Goal: Task Accomplishment & Management: Manage account settings

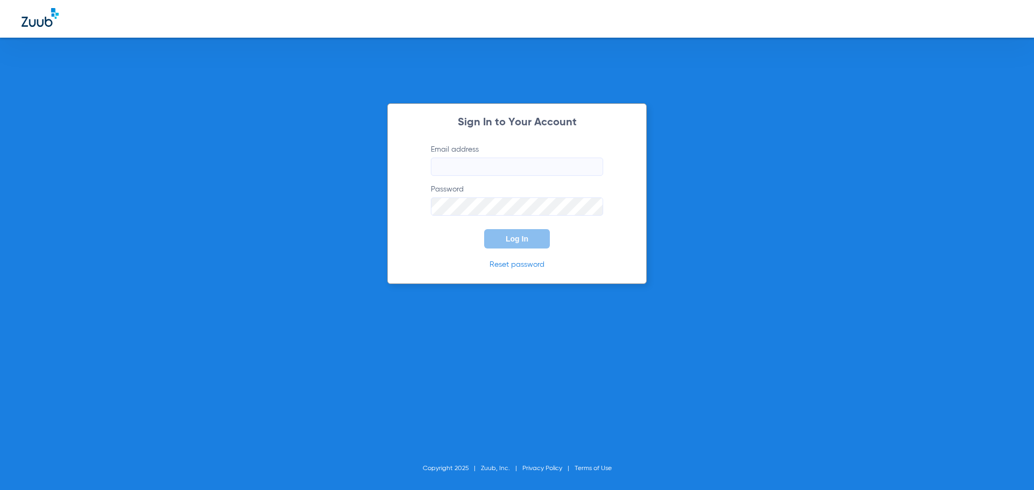
type input "[PERSON_NAME][EMAIL_ADDRESS][DOMAIN_NAME]"
click at [511, 236] on span "Log In" at bounding box center [517, 239] width 23 height 9
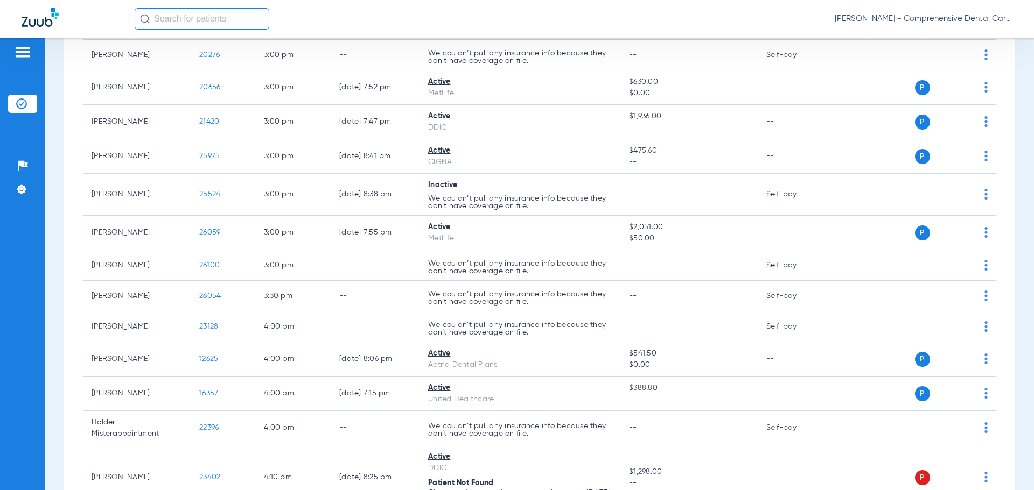
scroll to position [2342, 0]
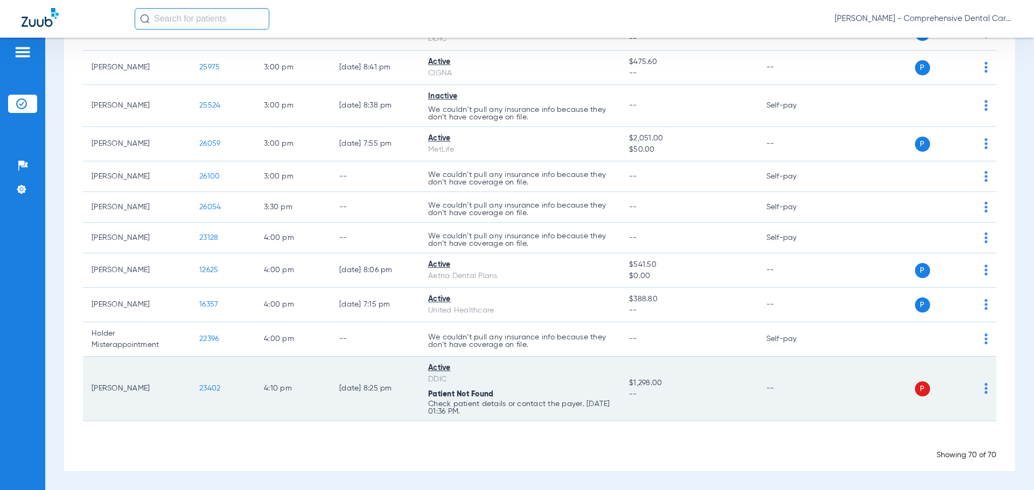
drag, startPoint x: 197, startPoint y: 456, endPoint x: 158, endPoint y: 365, distance: 98.9
click at [197, 456] on div "Showing 70 of 70" at bounding box center [539, 455] width 913 height 11
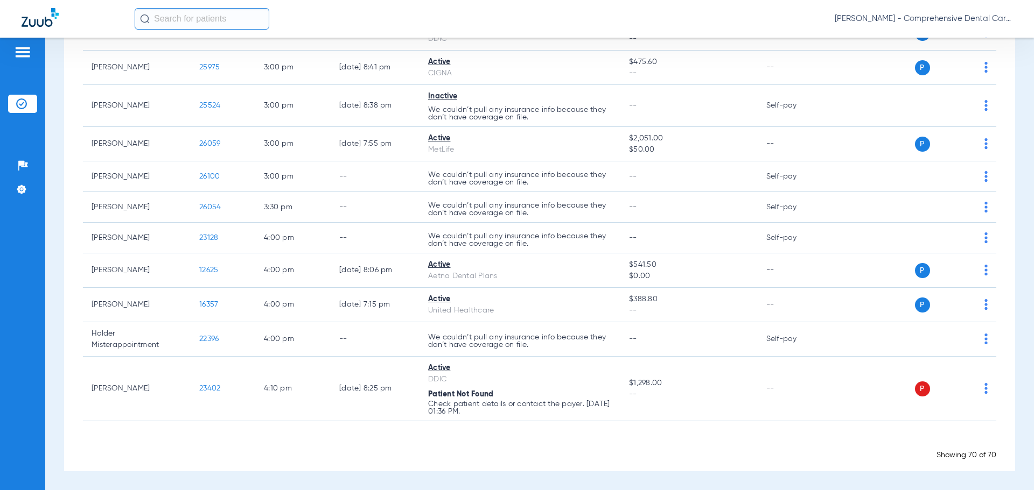
click at [191, 18] on input "text" at bounding box center [202, 19] width 135 height 22
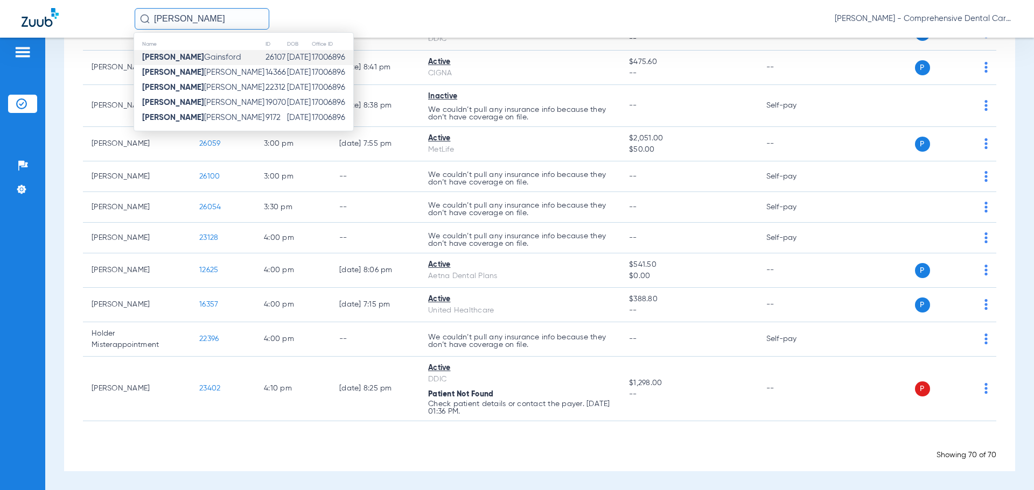
type input "[PERSON_NAME]"
click at [197, 50] on th "Name" at bounding box center [199, 44] width 131 height 12
click at [195, 53] on span "[PERSON_NAME]" at bounding box center [191, 57] width 99 height 8
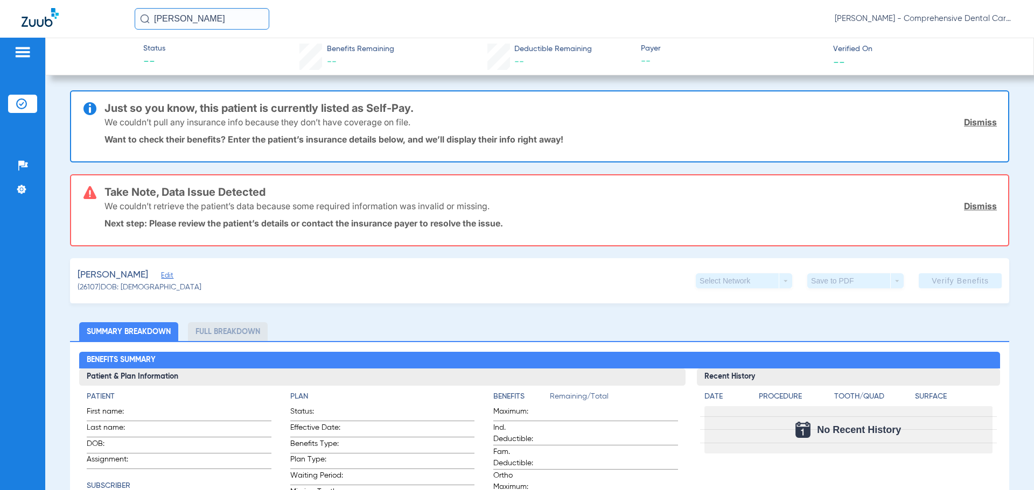
click at [973, 122] on link "Dismiss" at bounding box center [980, 122] width 33 height 11
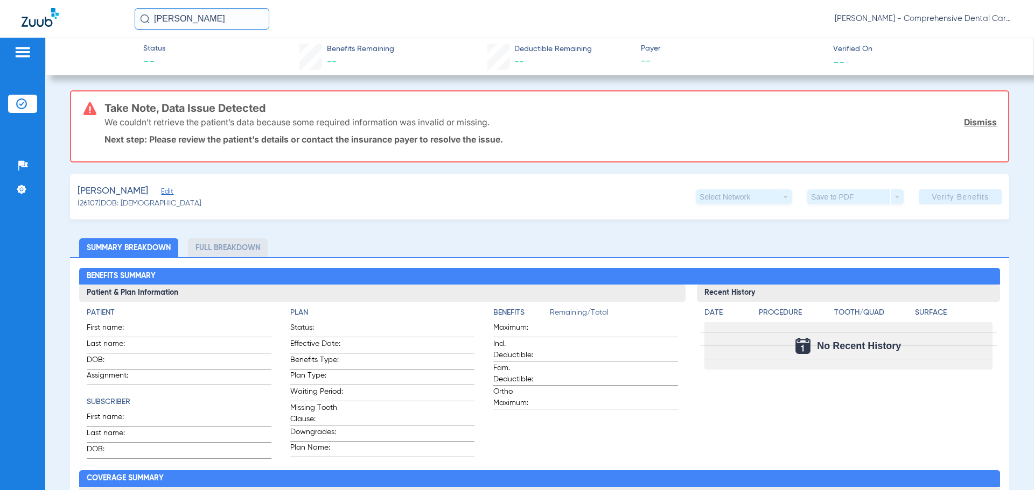
click at [976, 123] on link "Dismiss" at bounding box center [980, 122] width 33 height 11
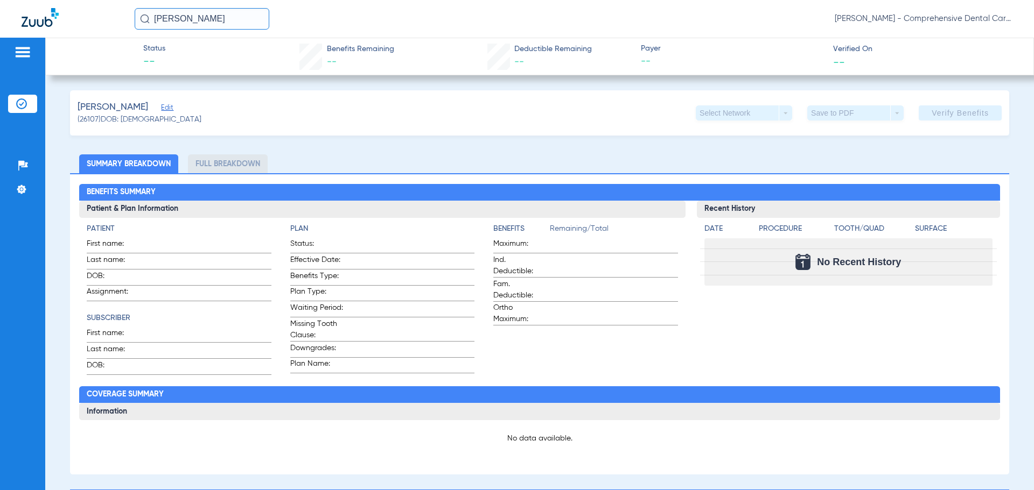
click at [171, 109] on span "Edit" at bounding box center [166, 109] width 10 height 10
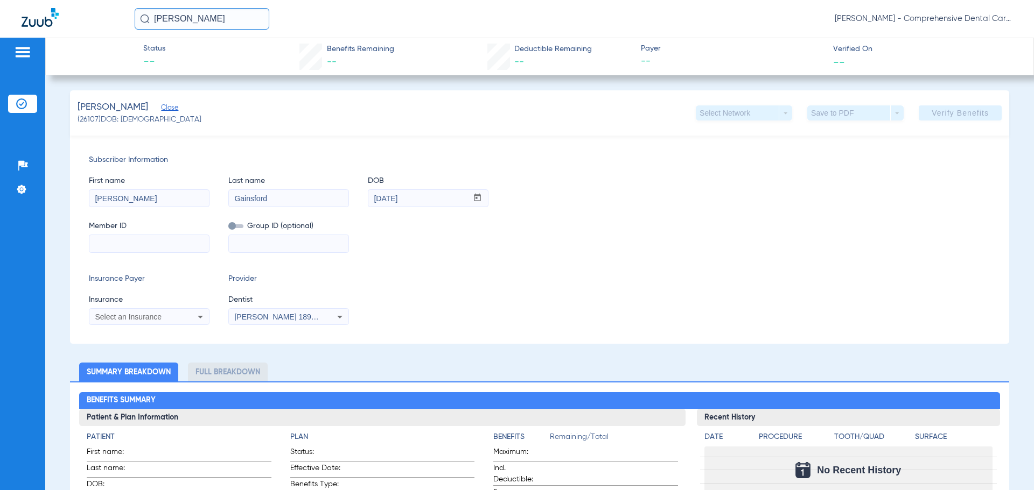
click at [147, 320] on span "Select an Insurance" at bounding box center [128, 317] width 67 height 9
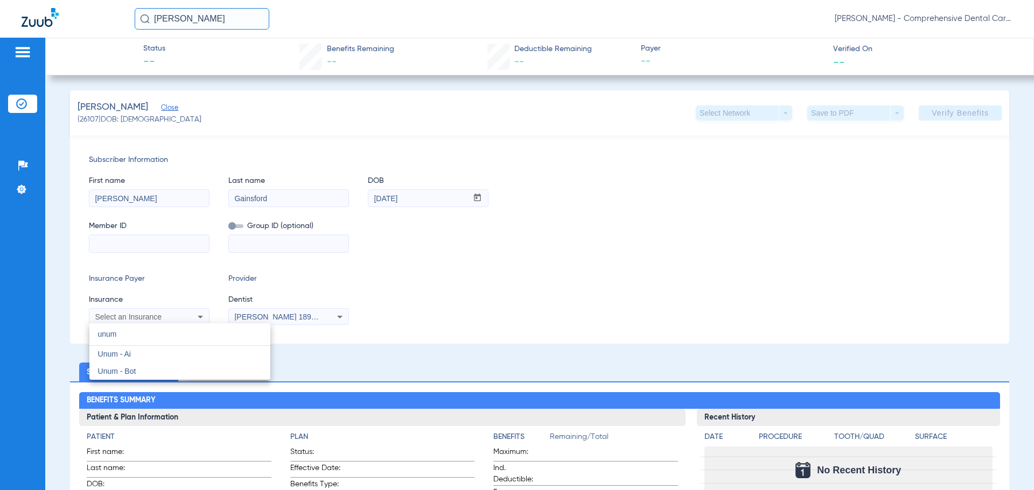
click at [106, 337] on input "unum" at bounding box center [179, 335] width 181 height 22
type input "unum"
click at [119, 359] on span "Unum - Ai" at bounding box center [114, 354] width 33 height 9
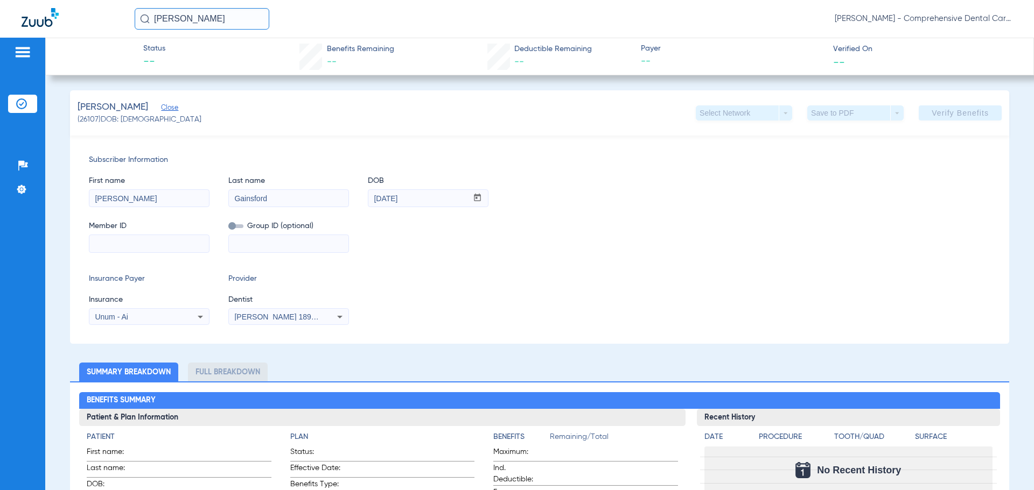
click at [247, 318] on span "[PERSON_NAME] 1891466108" at bounding box center [287, 317] width 106 height 9
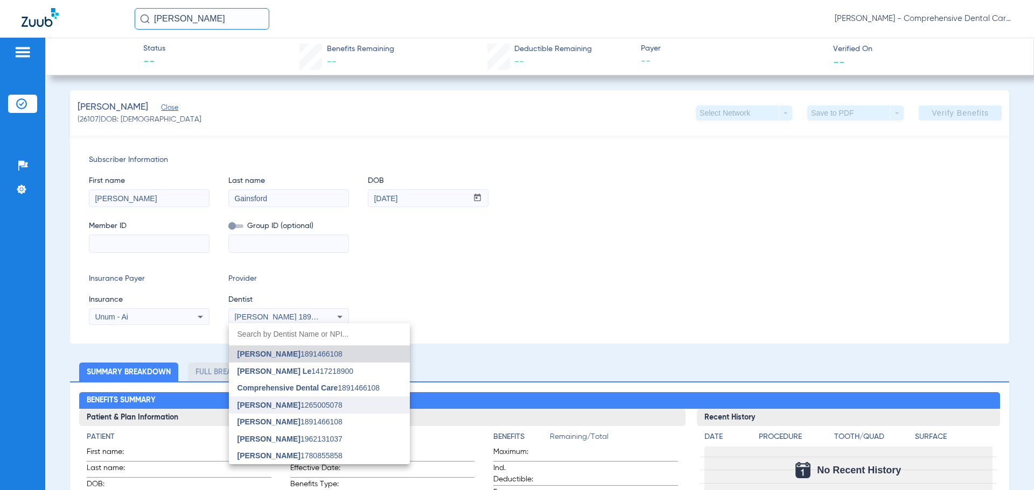
click at [268, 406] on span "[PERSON_NAME]" at bounding box center [268, 405] width 63 height 9
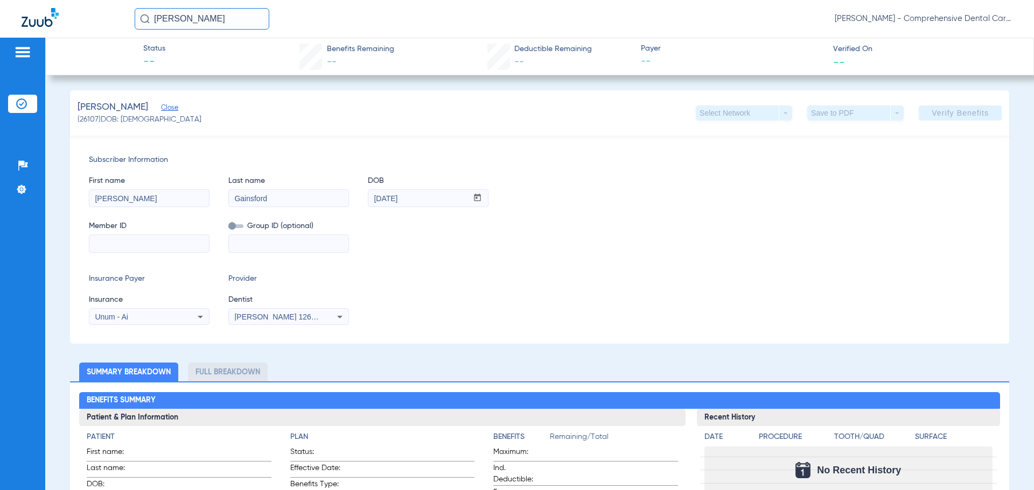
click at [137, 244] on input at bounding box center [149, 243] width 120 height 17
click at [168, 253] on div "Subscriber Information First name [PERSON_NAME] Last name [PERSON_NAME] mm / dd…" at bounding box center [539, 240] width 939 height 208
click at [148, 240] on input at bounding box center [149, 243] width 120 height 17
paste input "7359504563"
type input "7359504563"
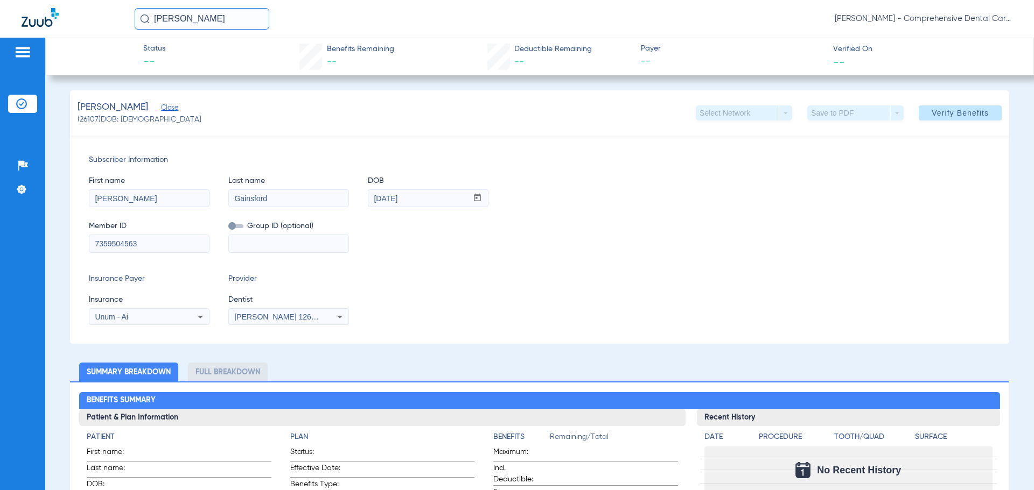
click at [259, 241] on input at bounding box center [289, 243] width 120 height 17
paste input "09187500001"
type input "09187500001"
click at [954, 114] on span "Verify Benefits" at bounding box center [959, 113] width 57 height 9
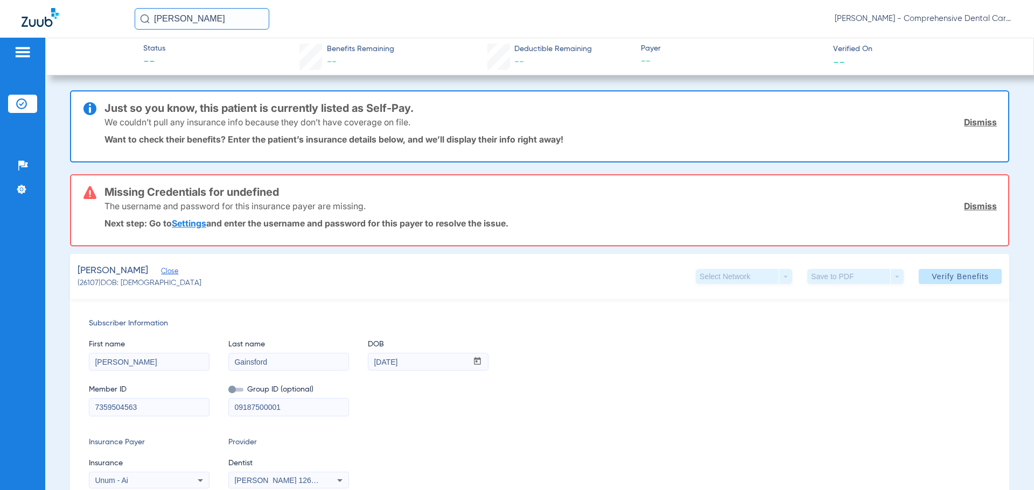
drag, startPoint x: 136, startPoint y: 361, endPoint x: -185, endPoint y: 354, distance: 320.4
click at [0, 354] on html "[PERSON_NAME] [PERSON_NAME] - Comprehensive Dental Care Patients Insurance Veri…" at bounding box center [517, 245] width 1034 height 490
type input "[PERSON_NAME]"
drag, startPoint x: 423, startPoint y: 366, endPoint x: 296, endPoint y: 362, distance: 126.6
click at [296, 362] on div "First name [PERSON_NAME] Last name [PERSON_NAME] DOB mm / dd / yyyy [DATE]" at bounding box center [539, 349] width 901 height 41
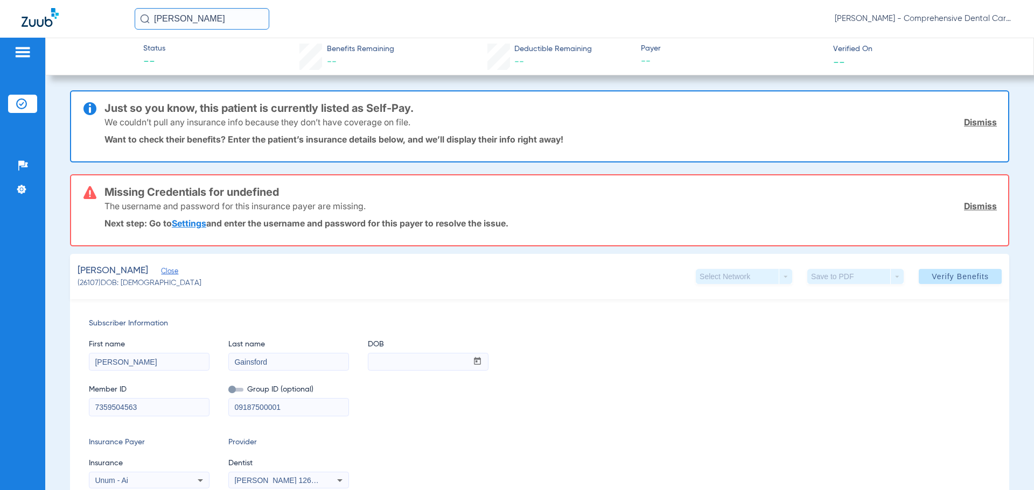
click at [379, 367] on input "mm / dd / yyyy" at bounding box center [417, 362] width 99 height 17
type input "[DATE]"
click at [951, 276] on span "Verify Benefits" at bounding box center [959, 276] width 57 height 9
click at [190, 222] on link "Settings" at bounding box center [189, 223] width 34 height 11
click at [965, 119] on link "Dismiss" at bounding box center [980, 122] width 33 height 11
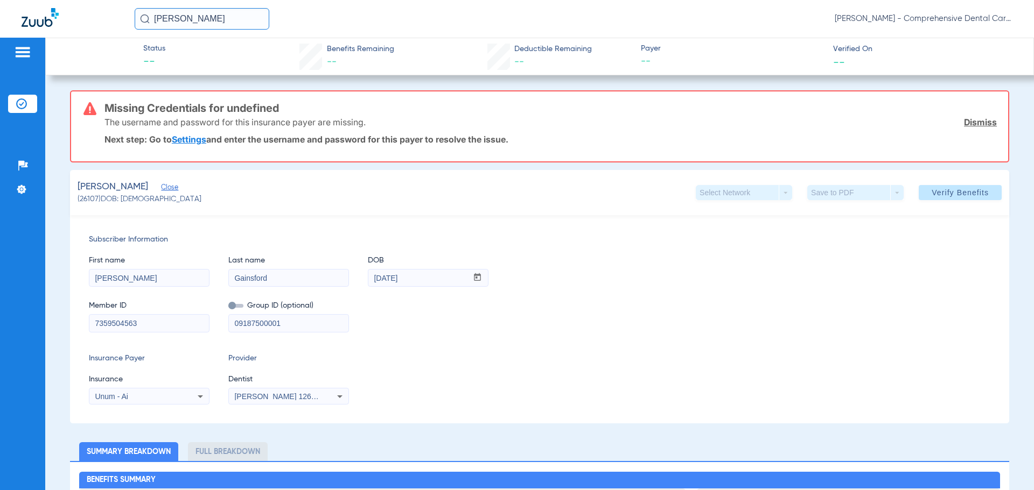
click at [968, 127] on link "Dismiss" at bounding box center [980, 122] width 33 height 11
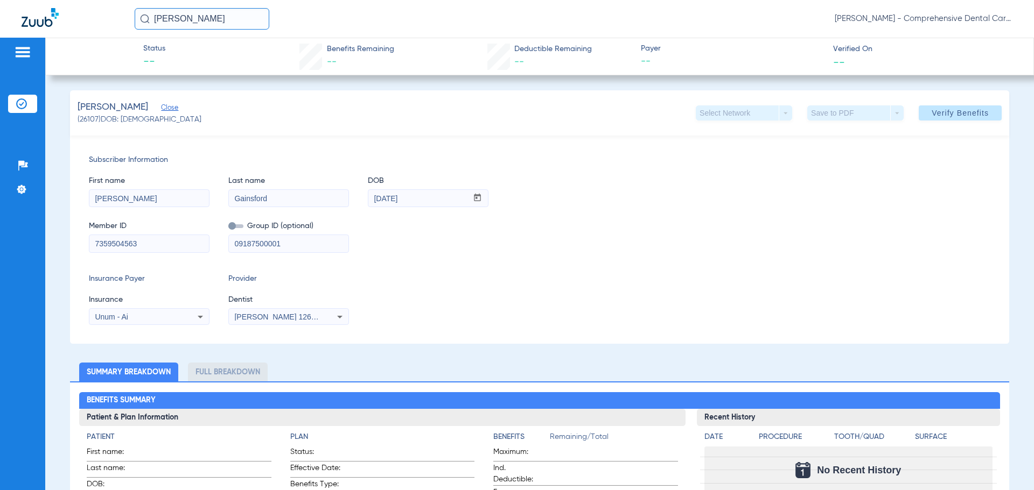
click at [41, 278] on div "Patients Insurance Verification Setup Help Center Settings" at bounding box center [22, 283] width 45 height 490
drag, startPoint x: 200, startPoint y: 21, endPoint x: 49, endPoint y: 10, distance: 151.1
click at [55, 11] on div "[PERSON_NAME] [PERSON_NAME] - Comprehensive Dental Care" at bounding box center [517, 19] width 1034 height 38
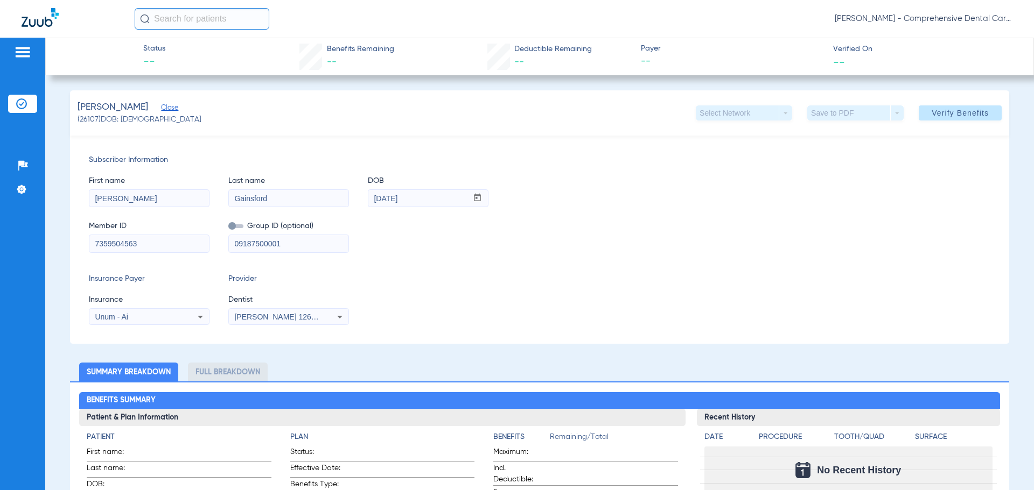
click at [36, 366] on div "Patients Insurance Verification Setup Help Center Settings" at bounding box center [22, 283] width 45 height 490
click at [30, 21] on img at bounding box center [40, 17] width 37 height 19
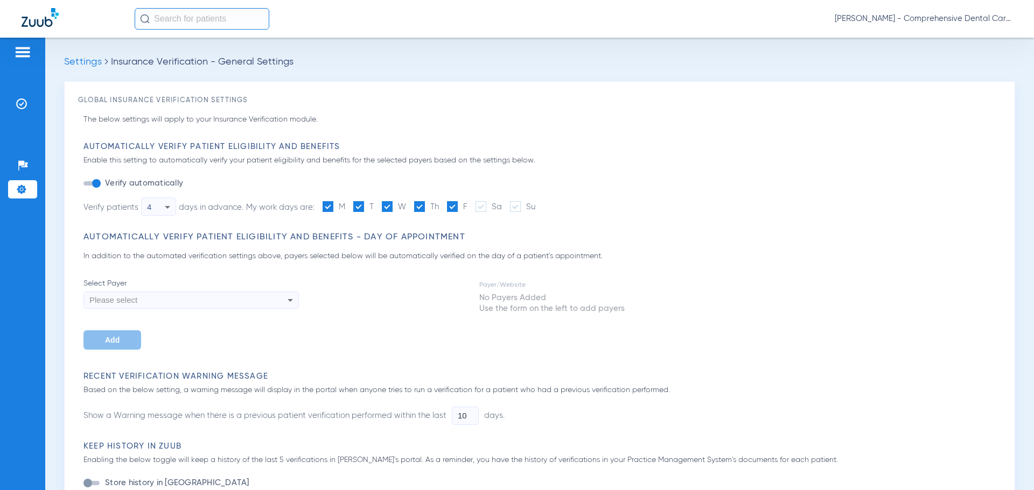
click at [168, 298] on div "Please select" at bounding box center [170, 300] width 163 height 18
type input "unu"
click at [124, 342] on span "Unum - Ai" at bounding box center [109, 341] width 33 height 9
click at [116, 336] on span "Add" at bounding box center [112, 340] width 15 height 9
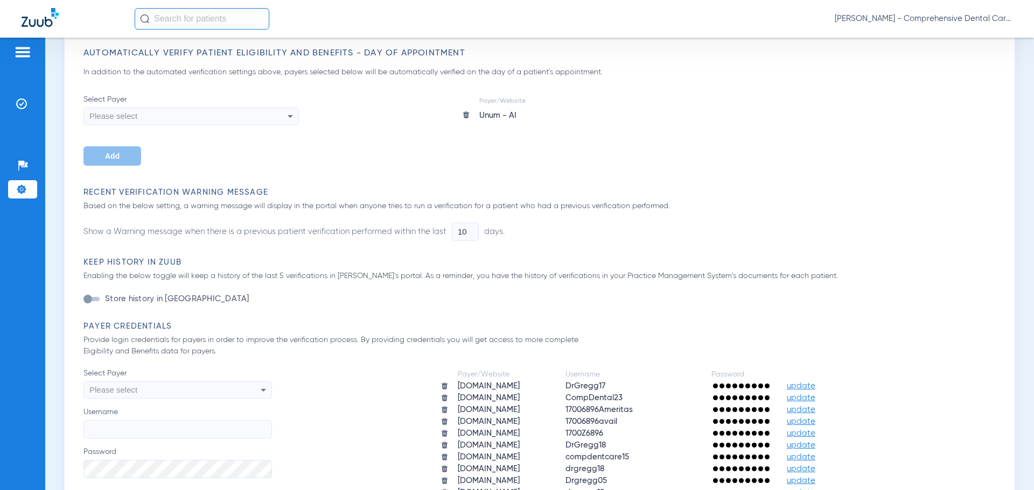
scroll to position [431, 0]
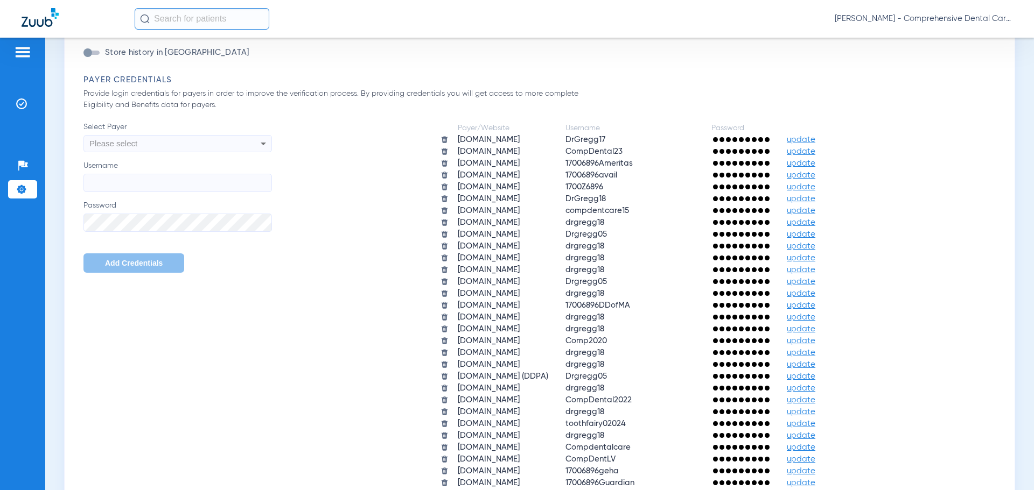
click at [185, 145] on div "Please select" at bounding box center [159, 144] width 141 height 18
type input "un"
click at [130, 395] on div at bounding box center [517, 245] width 1034 height 490
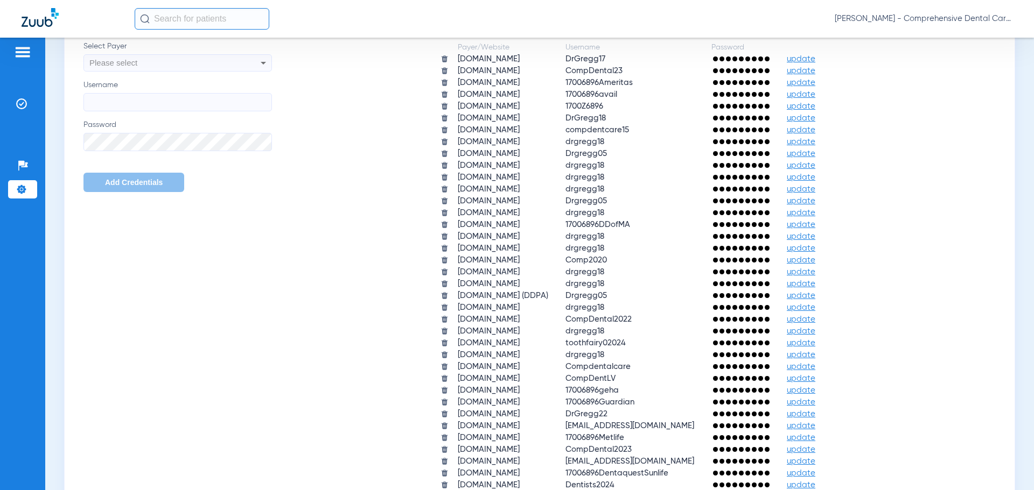
scroll to position [485, 0]
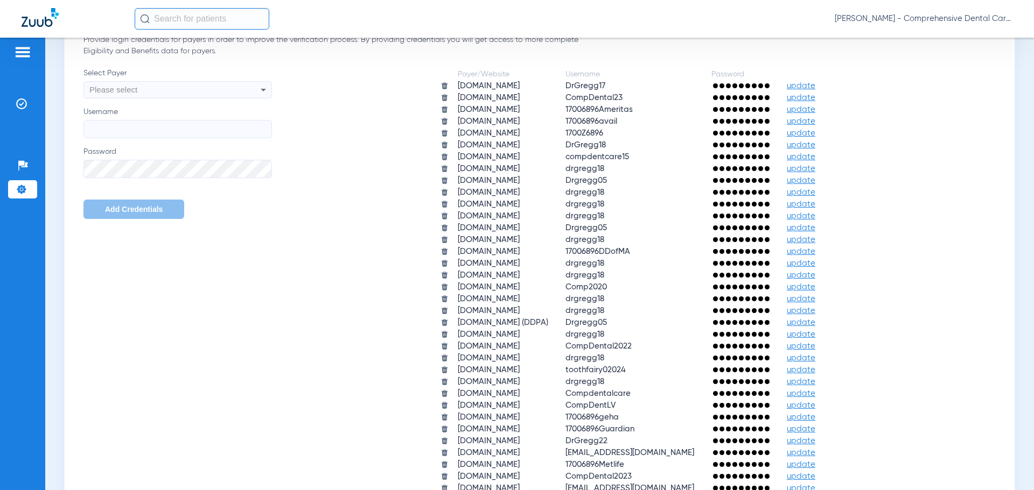
click at [130, 89] on span "Please select" at bounding box center [113, 89] width 48 height 9
type input "un"
click at [383, 334] on div at bounding box center [517, 245] width 1034 height 490
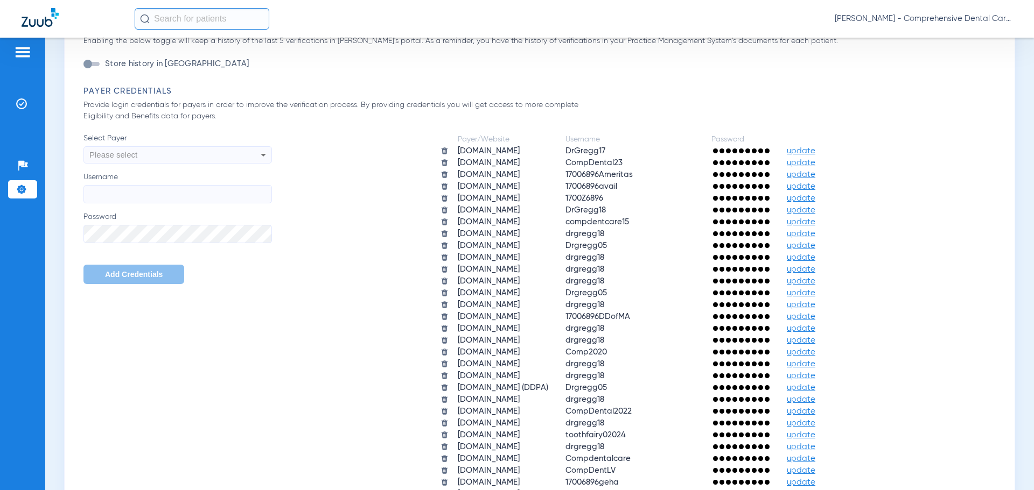
scroll to position [269, 0]
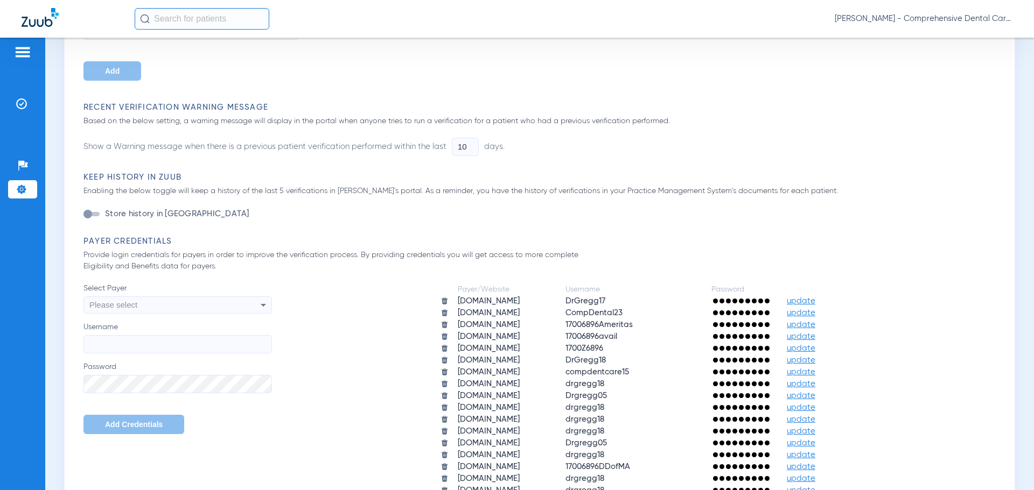
click at [148, 309] on div "Please select" at bounding box center [159, 305] width 141 height 18
type input "un"
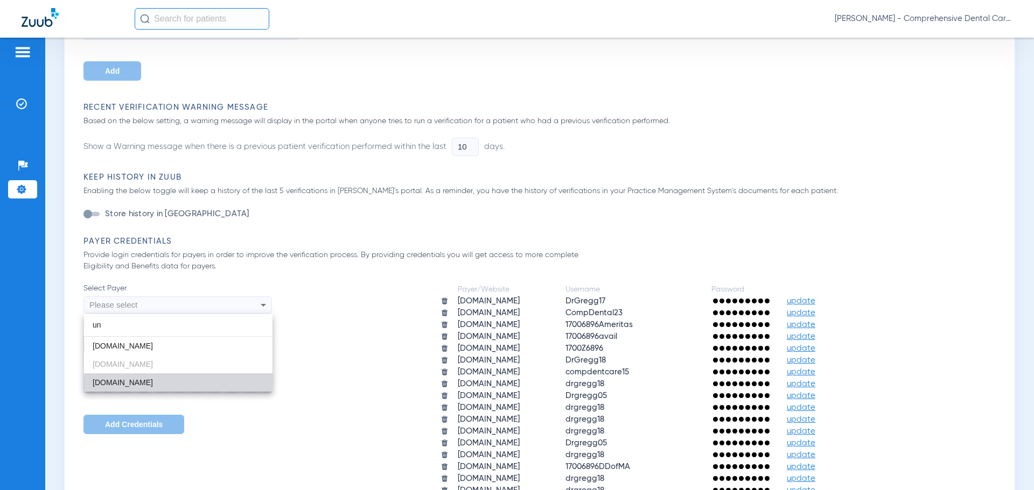
click at [129, 381] on span "unumdentalpwp.skygenusasystems.com" at bounding box center [123, 382] width 60 height 9
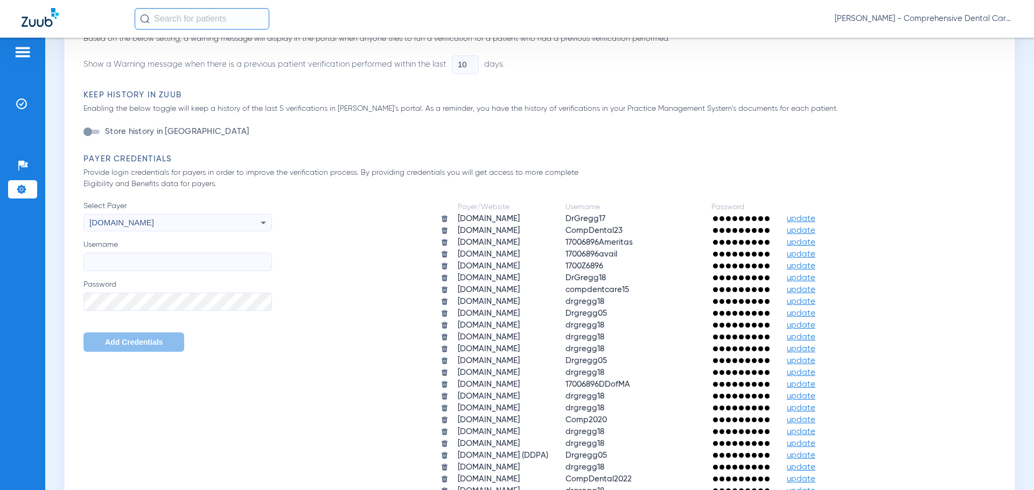
scroll to position [754, 0]
